Goal: Information Seeking & Learning: Understand process/instructions

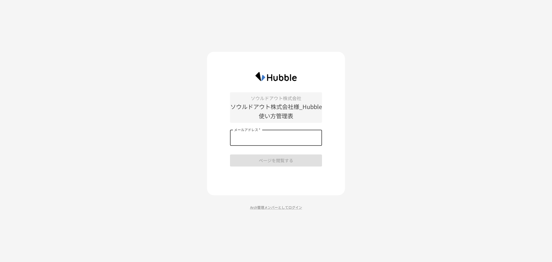
click at [269, 138] on input "メールアドレス   *" at bounding box center [276, 138] width 92 height 16
type input "**********"
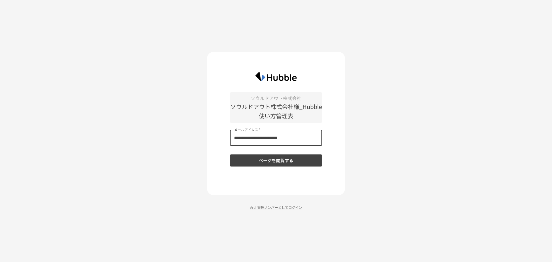
click at [279, 161] on button "ページを閲覧する" at bounding box center [276, 160] width 92 height 12
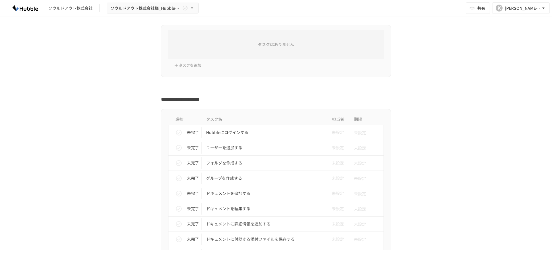
scroll to position [29, 0]
click at [228, 133] on p "Hubbleにログインする" at bounding box center [264, 131] width 116 height 7
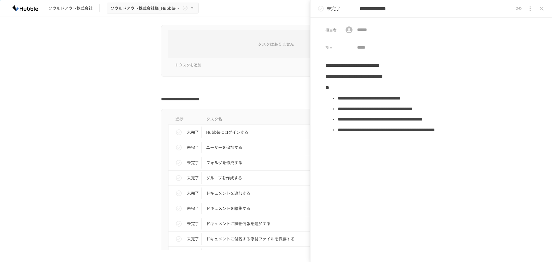
click at [113, 86] on div at bounding box center [276, 87] width 351 height 11
click at [541, 9] on icon "close drawer" at bounding box center [541, 8] width 7 height 7
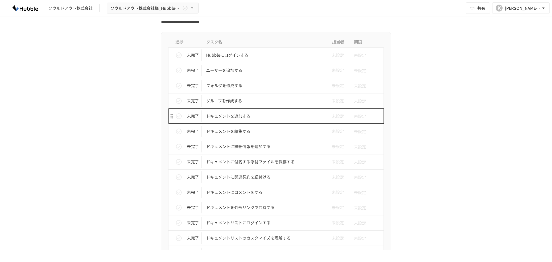
scroll to position [106, 0]
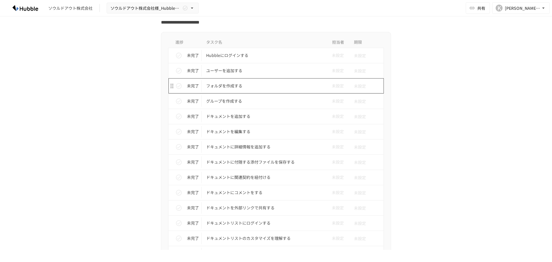
click at [226, 84] on p "フォルダを作成する" at bounding box center [264, 85] width 116 height 7
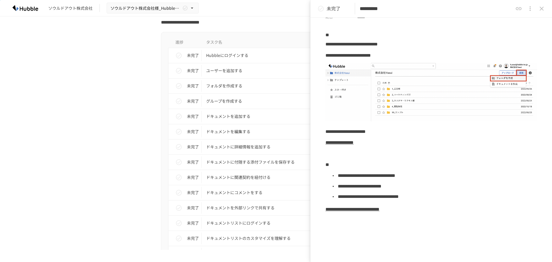
scroll to position [31, 0]
click at [87, 63] on div "**********" at bounding box center [276, 132] width 552 height 233
click at [543, 9] on icon "close drawer" at bounding box center [541, 8] width 7 height 7
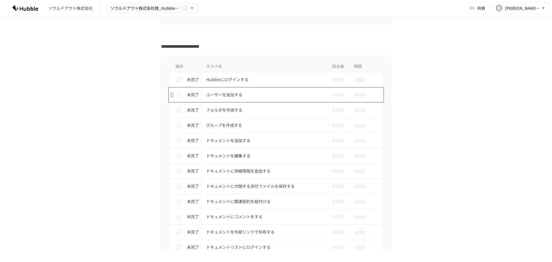
scroll to position [82, 0]
click at [232, 76] on p "Hubbleにログインする" at bounding box center [264, 79] width 116 height 7
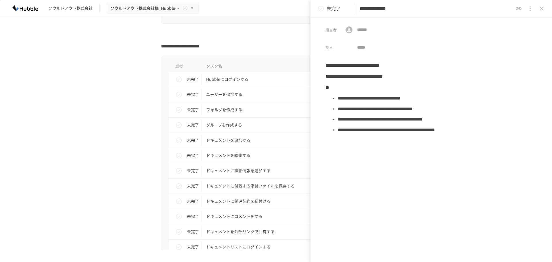
click at [542, 6] on icon "close drawer" at bounding box center [541, 8] width 7 height 7
